Goal: Transaction & Acquisition: Purchase product/service

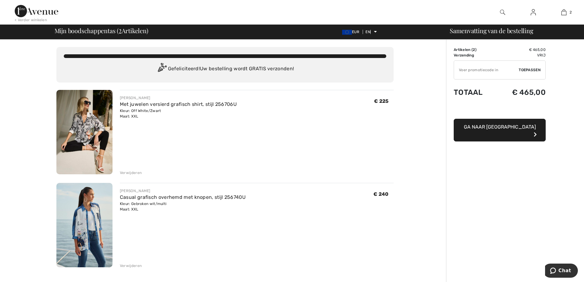
click at [134, 171] on font "Verwijderen" at bounding box center [131, 173] width 22 height 4
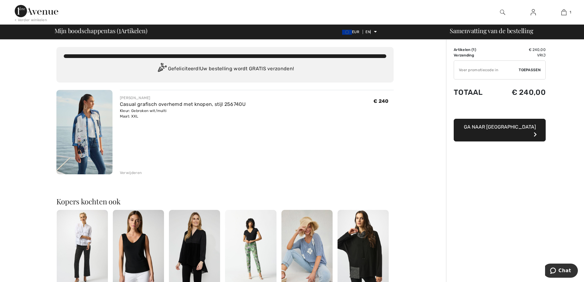
click at [90, 135] on img at bounding box center [84, 132] width 56 height 84
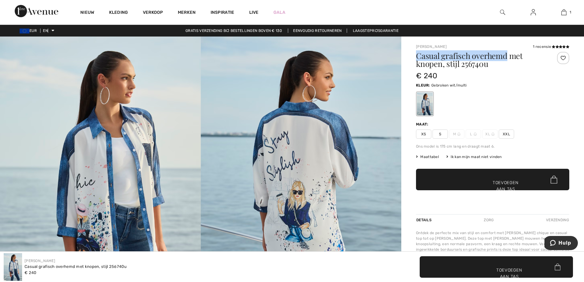
drag, startPoint x: 507, startPoint y: 56, endPoint x: 417, endPoint y: 57, distance: 90.5
copy font "Casual grafisch overhemd"
click at [501, 10] on img at bounding box center [502, 12] width 5 height 7
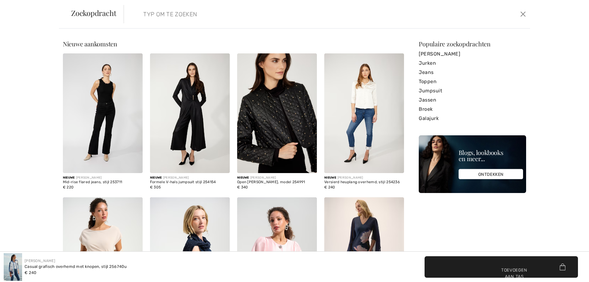
paste input "Casual grafisch overhemd"
type input "Casual grafisch overhemd"
click at [484, 11] on form "Casual grafisch overhemd Duidelijk" at bounding box center [321, 14] width 395 height 18
click at [228, 13] on input "Casual grafisch overhemd" at bounding box center [281, 14] width 285 height 18
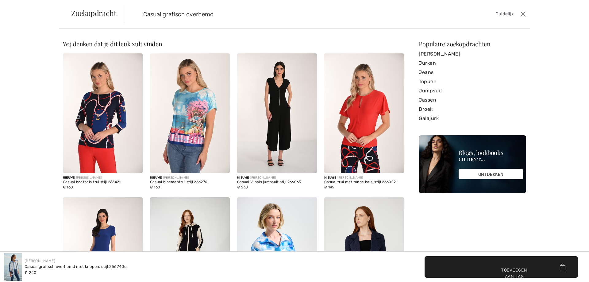
click at [509, 12] on font "Duidelijk" at bounding box center [504, 13] width 18 height 5
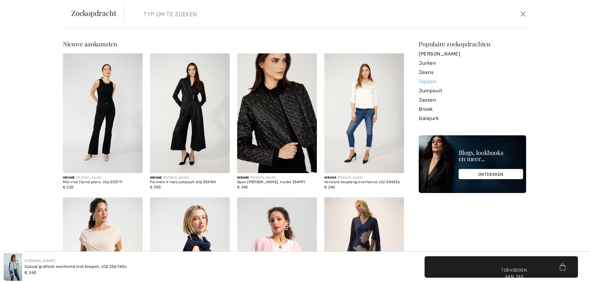
click at [427, 83] on font "Toppen" at bounding box center [428, 82] width 18 height 6
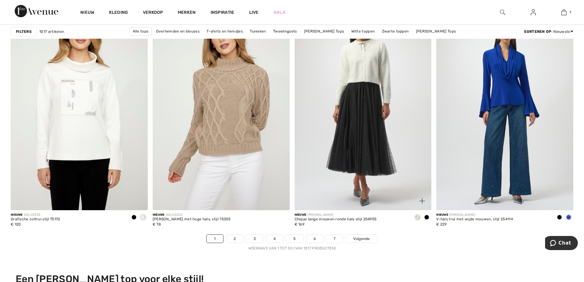
scroll to position [3436, 0]
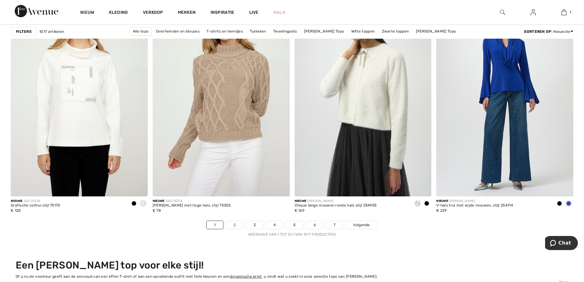
click at [240, 227] on link "2" at bounding box center [234, 225] width 17 height 8
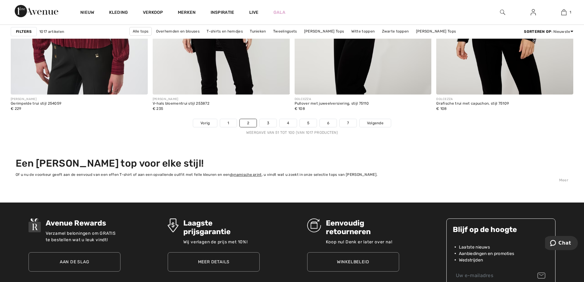
scroll to position [3589, 0]
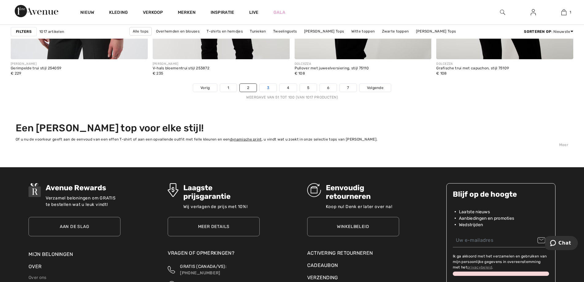
click at [265, 89] on link "3" at bounding box center [268, 88] width 17 height 8
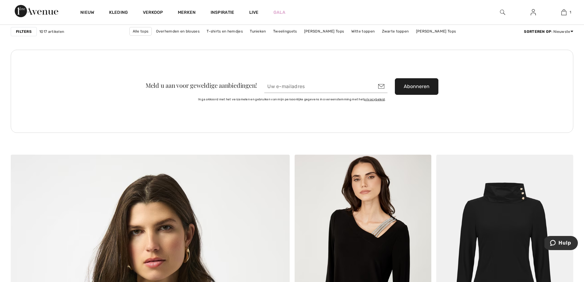
scroll to position [1779, 0]
